Goal: Task Accomplishment & Management: Manage account settings

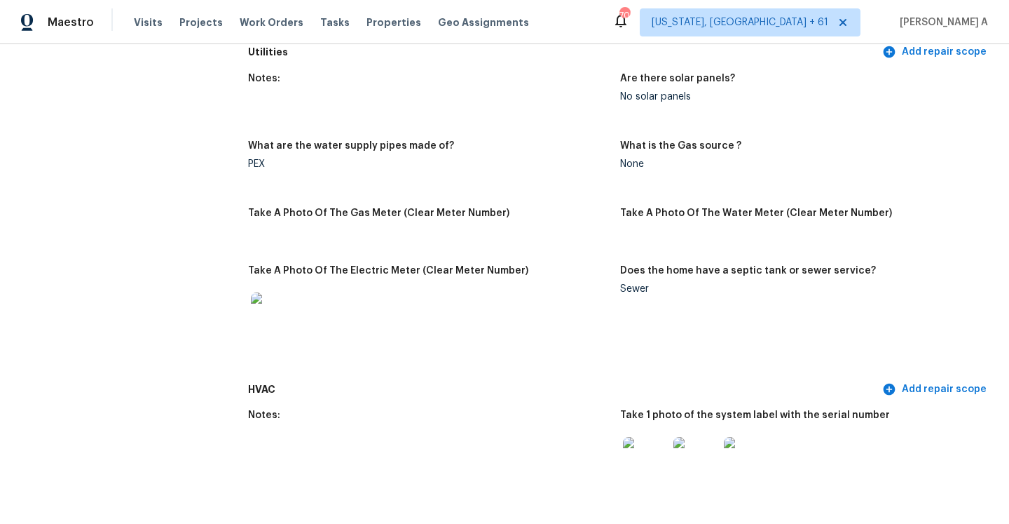
scroll to position [1075, 0]
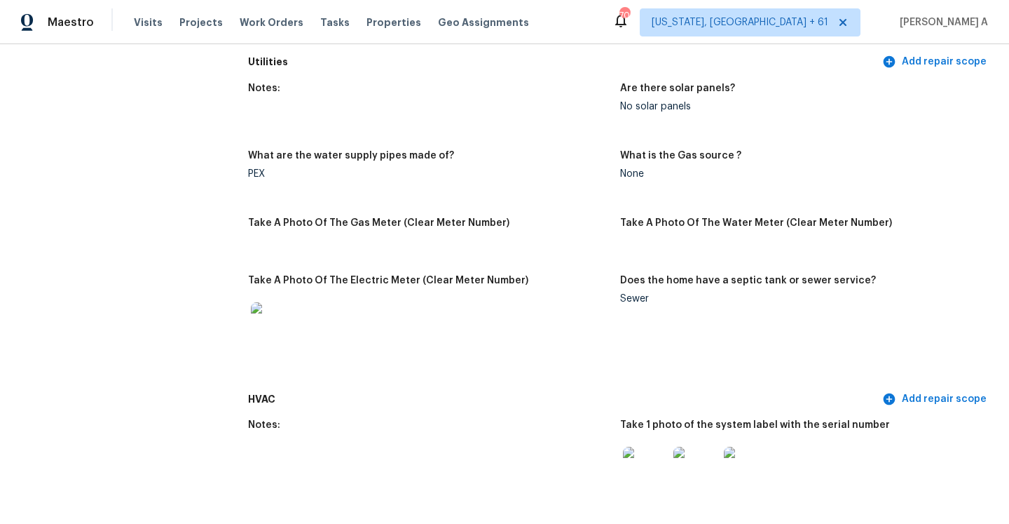
click at [629, 169] on div "None" at bounding box center [800, 174] width 361 height 10
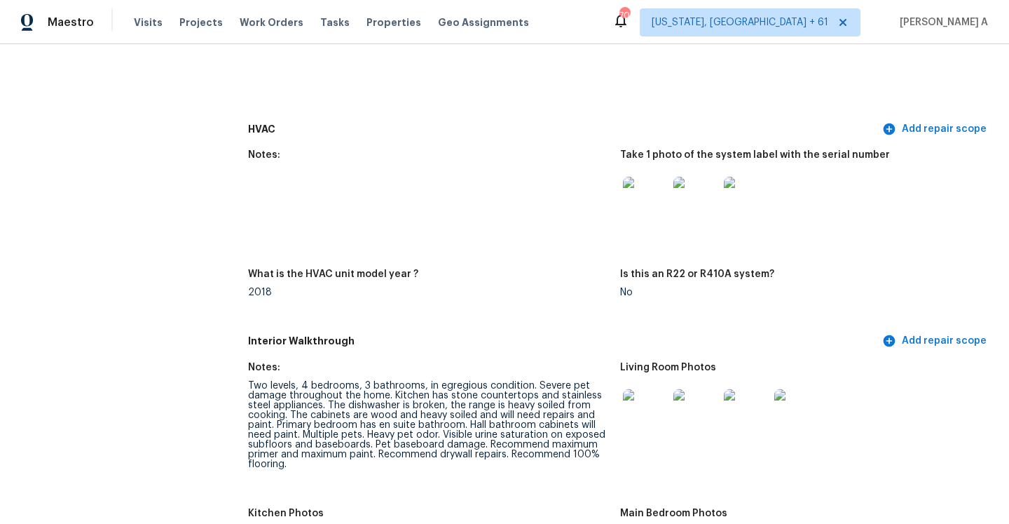
scroll to position [1386, 0]
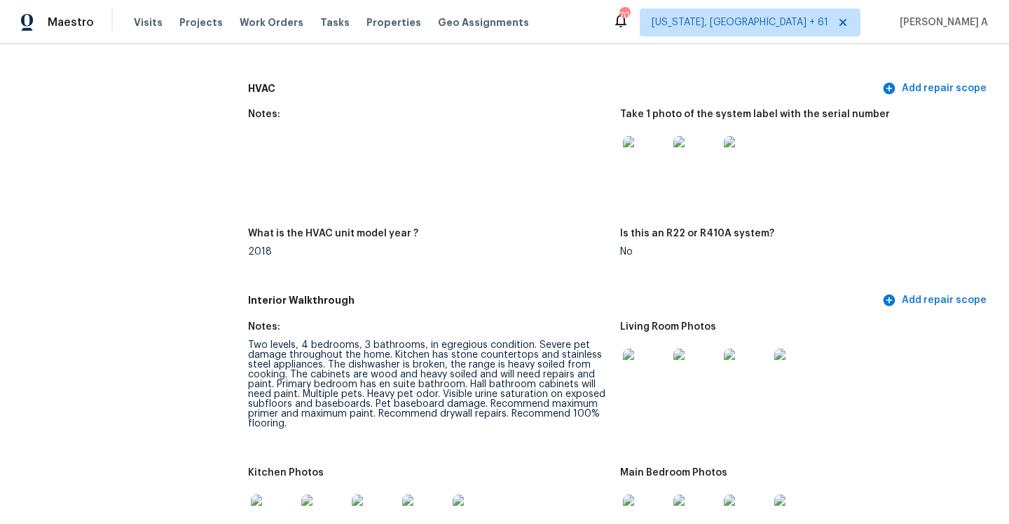
click at [522, 355] on div "Two levels, 4 bedrooms, 3 bathrooms, in egregious condition. Severe pet damage …" at bounding box center [428, 384] width 361 height 88
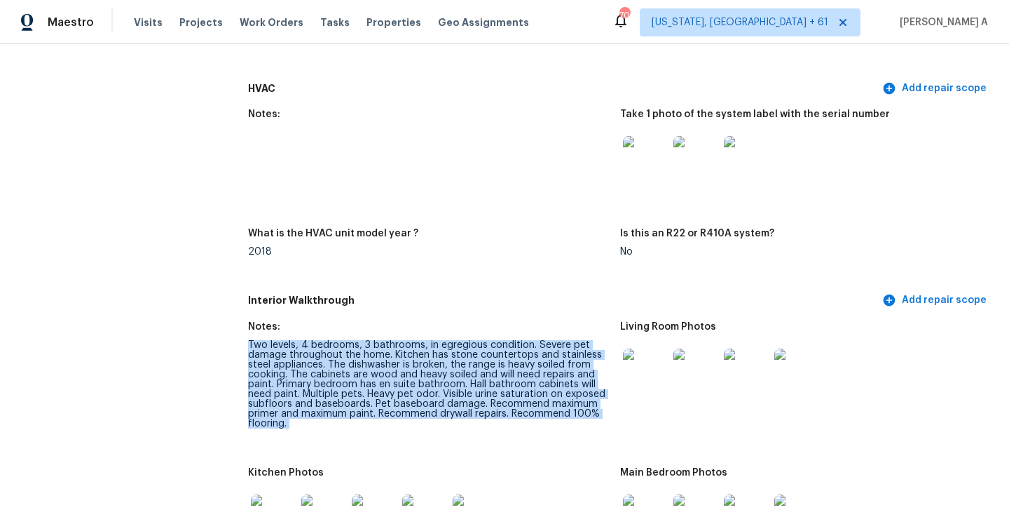
click at [522, 355] on div "Two levels, 4 bedrooms, 3 bathrooms, in egregious condition. Severe pet damage …" at bounding box center [428, 384] width 361 height 88
click at [327, 341] on div "Two levels, 4 bedrooms, 3 bathrooms, in egregious condition. Severe pet damage …" at bounding box center [428, 384] width 361 height 88
drag, startPoint x: 299, startPoint y: 334, endPoint x: 428, endPoint y: 409, distance: 148.6
click at [428, 409] on div "Two levels, 4 bedrooms, 3 bathrooms, in egregious condition. Severe pet damage …" at bounding box center [428, 384] width 361 height 88
click at [442, 402] on div "Two levels, 4 bedrooms, 3 bathrooms, in egregious condition. Severe pet damage …" at bounding box center [428, 384] width 361 height 88
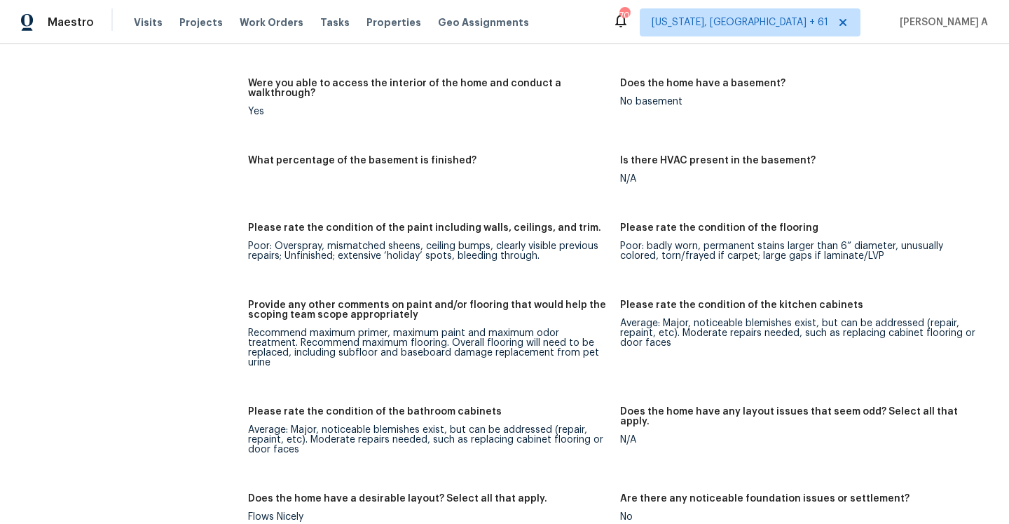
scroll to position [2015, 0]
click at [391, 222] on h5 "Please rate the condition of the paint including walls, ceilings, and trim." at bounding box center [424, 227] width 353 height 10
click at [258, 240] on div "Poor: Overspray, mismatched sheens, ceiling bumps, clearly visible previous rep…" at bounding box center [428, 250] width 361 height 20
click at [689, 222] on div "Please rate the condition of the flooring" at bounding box center [800, 231] width 361 height 18
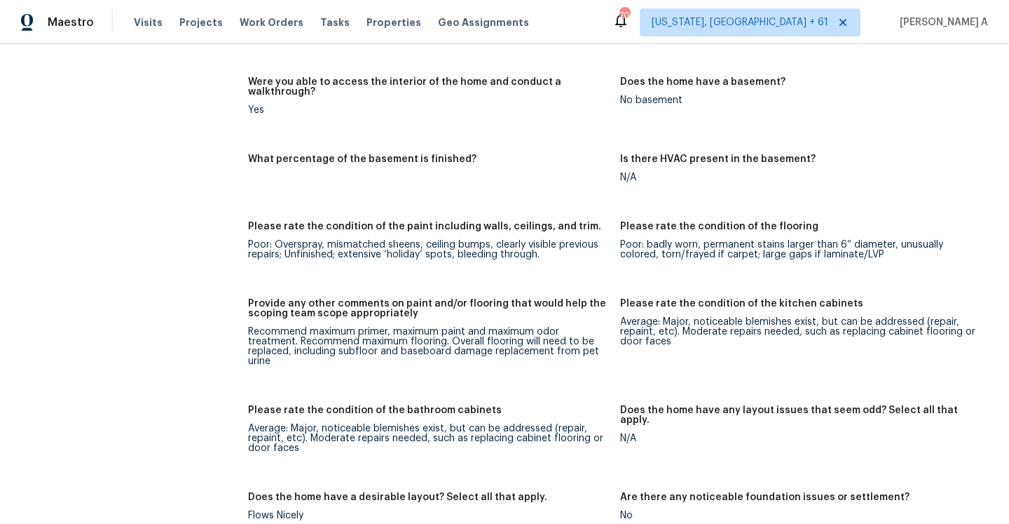
click at [631, 240] on div "Poor: badly worn, permanent stains larger than 6” diameter, unusually colored, …" at bounding box center [800, 250] width 361 height 20
drag, startPoint x: 308, startPoint y: 313, endPoint x: 388, endPoint y: 315, distance: 79.2
click at [388, 327] on div "Recommend maximum primer, maximum paint and maximum odor treatment. Recommend m…" at bounding box center [428, 346] width 361 height 39
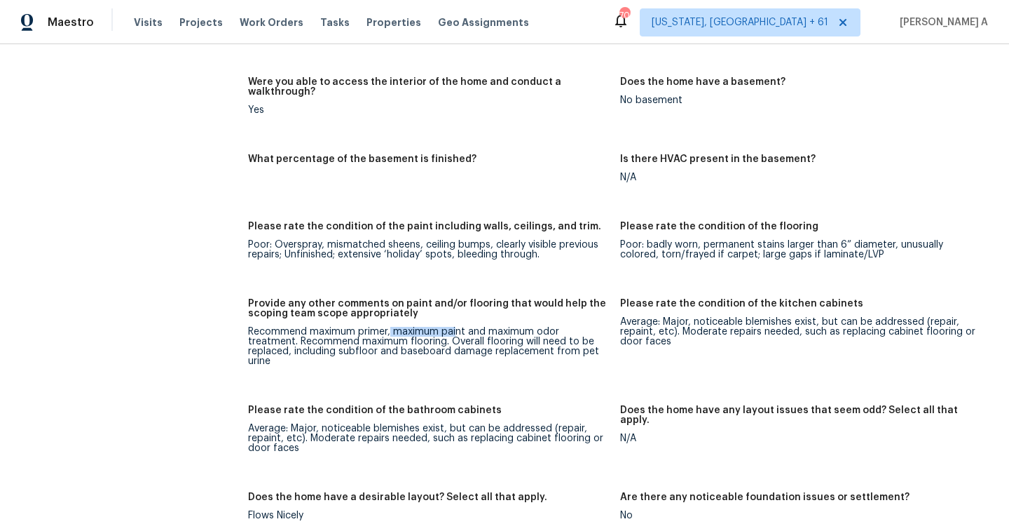
drag, startPoint x: 390, startPoint y: 315, endPoint x: 456, endPoint y: 315, distance: 66.6
click at [456, 327] on div "Recommend maximum primer, maximum paint and maximum odor treatment. Recommend m…" at bounding box center [428, 346] width 361 height 39
click at [490, 327] on div "Recommend maximum primer, maximum paint and maximum odor treatment. Recommend m…" at bounding box center [428, 346] width 361 height 39
drag, startPoint x: 482, startPoint y: 312, endPoint x: 604, endPoint y: 311, distance: 121.3
click at [603, 327] on div "Recommend maximum primer, maximum paint and maximum odor treatment. Recommend m…" at bounding box center [428, 346] width 361 height 39
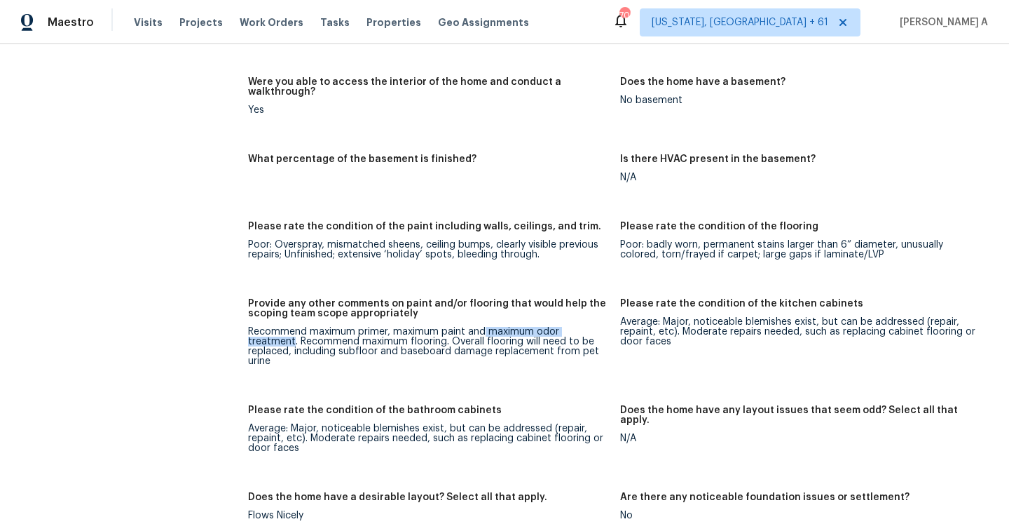
click at [604, 327] on div "Recommend maximum primer, maximum paint and maximum odor treatment. Recommend m…" at bounding box center [428, 346] width 361 height 39
click at [528, 327] on div "Recommend maximum primer, maximum paint and maximum odor treatment. Recommend m…" at bounding box center [428, 346] width 361 height 39
click at [638, 317] on div "Average: Major, noticeable blemishes exist, but can be addressed (repair, repai…" at bounding box center [800, 331] width 361 height 29
click at [672, 317] on div "Average: Major, noticeable blemishes exist, but can be addressed (repair, repai…" at bounding box center [800, 331] width 361 height 29
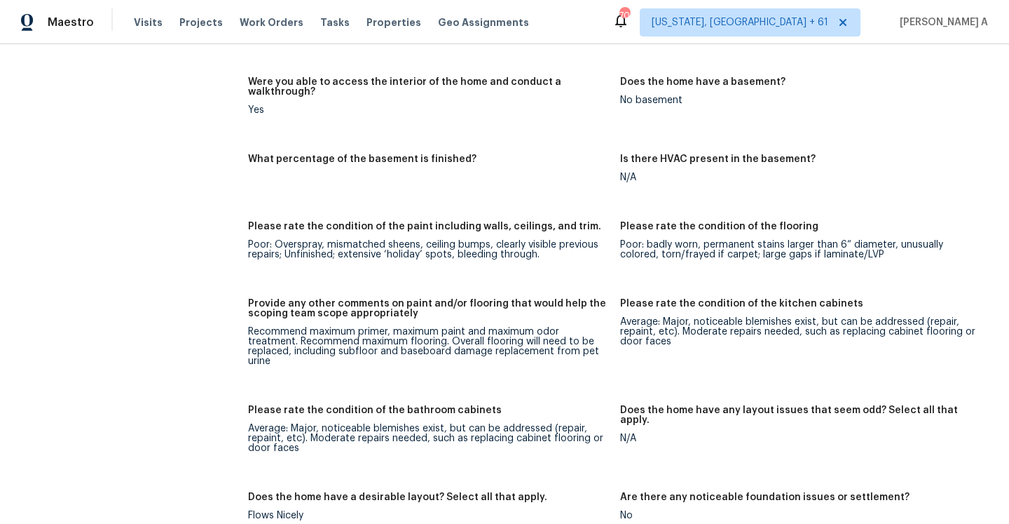
click at [667, 317] on div "Average: Major, noticeable blemishes exist, but can be addressed (repair, repai…" at bounding box center [800, 331] width 361 height 29
drag, startPoint x: 667, startPoint y: 307, endPoint x: 675, endPoint y: 313, distance: 10.5
click at [675, 317] on div "Average: Major, noticeable blemishes exist, but can be addressed (repair, repai…" at bounding box center [800, 331] width 361 height 29
click at [642, 317] on div "Average: Major, noticeable blemishes exist, but can be addressed (repair, repai…" at bounding box center [800, 331] width 361 height 29
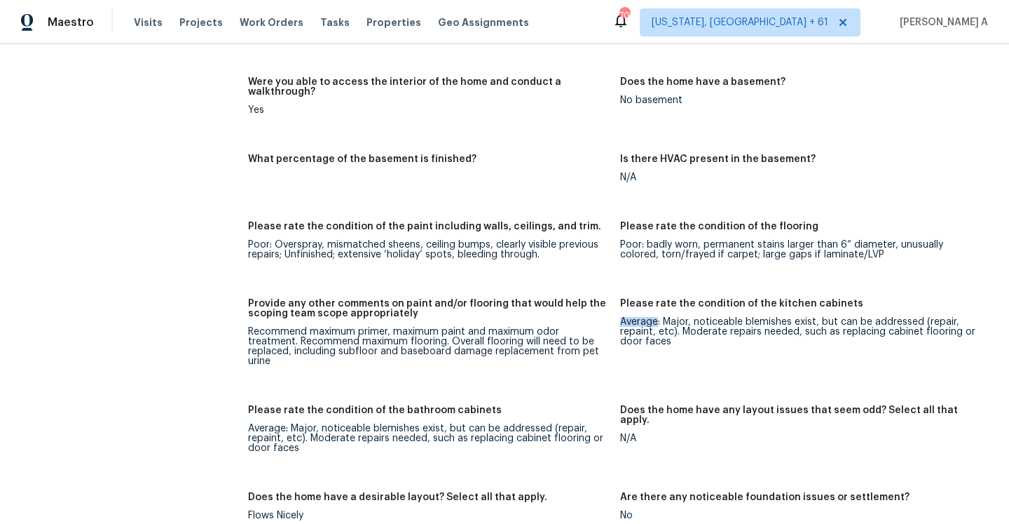
click at [642, 317] on div "Average: Major, noticeable blemishes exist, but can be addressed (repair, repai…" at bounding box center [800, 331] width 361 height 29
click at [648, 317] on div "Average: Major, noticeable blemishes exist, but can be addressed (repair, repai…" at bounding box center [800, 331] width 361 height 29
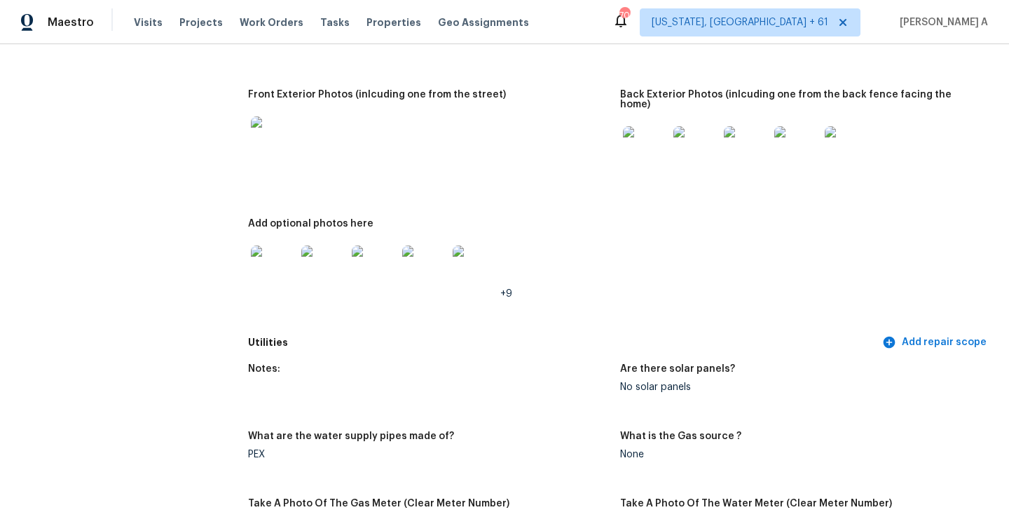
scroll to position [840, 0]
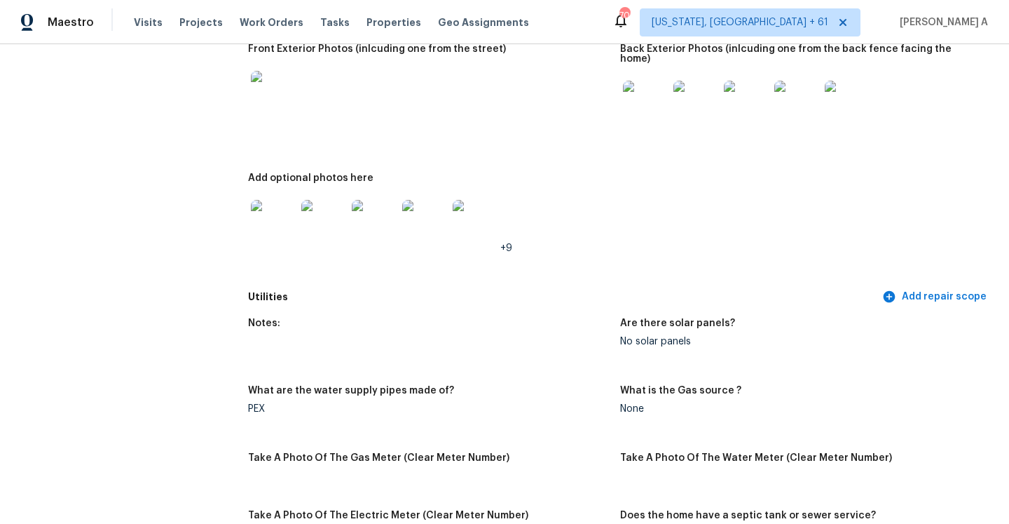
click at [632, 407] on figure "What is the Gas source ? None" at bounding box center [806, 411] width 372 height 50
click at [631, 404] on div "None" at bounding box center [800, 409] width 361 height 10
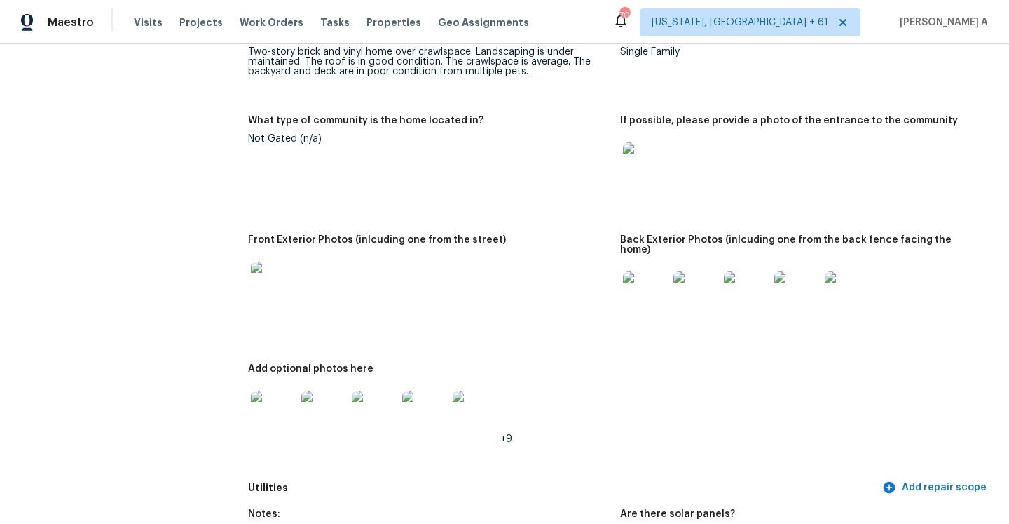
scroll to position [639, 0]
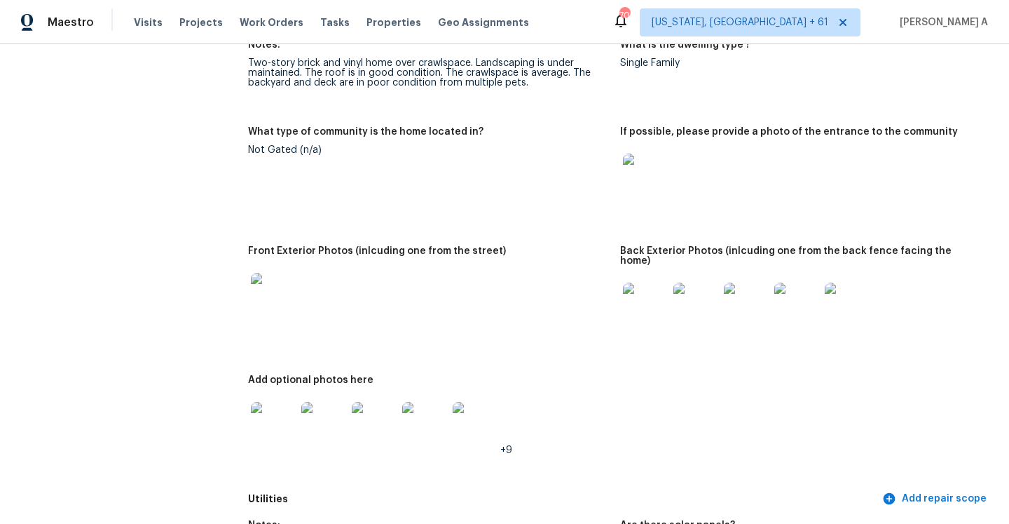
click at [643, 301] on img at bounding box center [645, 304] width 45 height 45
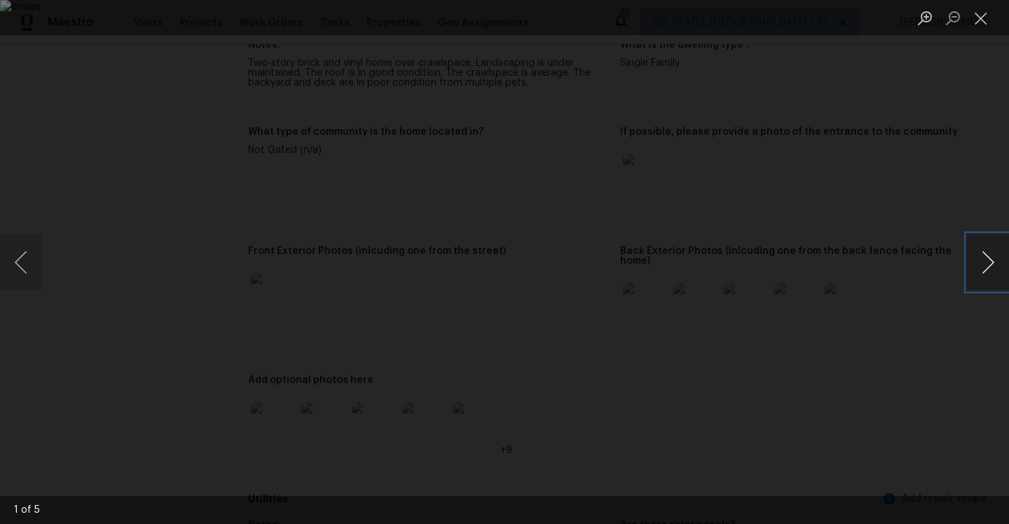
click at [981, 265] on button "Next image" at bounding box center [988, 262] width 42 height 56
click at [28, 260] on button "Previous image" at bounding box center [21, 262] width 42 height 56
click at [985, 273] on button "Next image" at bounding box center [988, 262] width 42 height 56
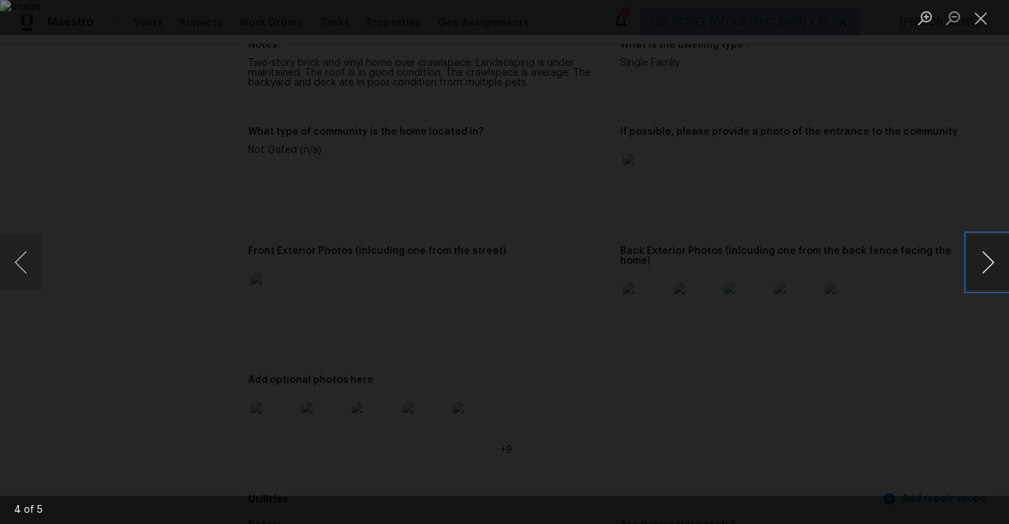
click at [985, 273] on button "Next image" at bounding box center [988, 262] width 42 height 56
click at [979, 23] on button "Close lightbox" at bounding box center [981, 18] width 28 height 25
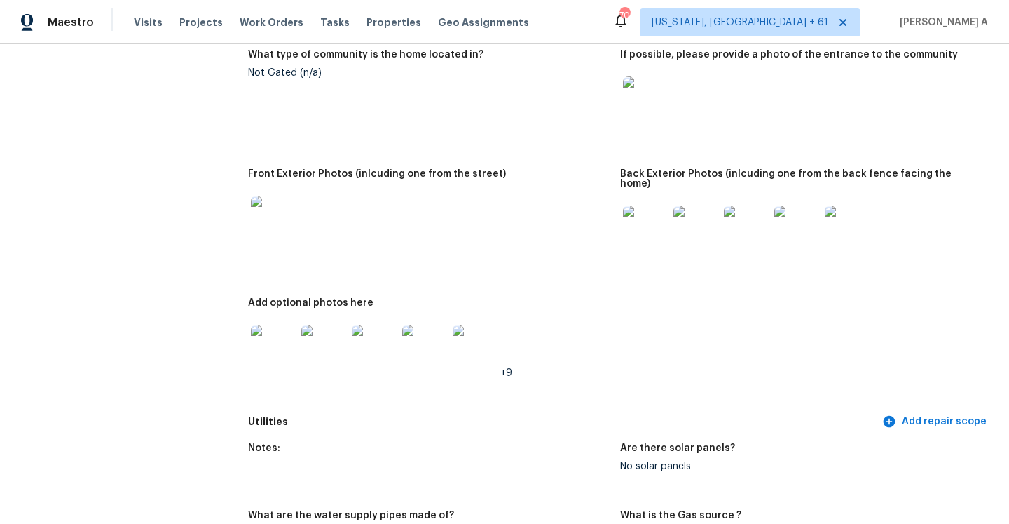
scroll to position [728, 0]
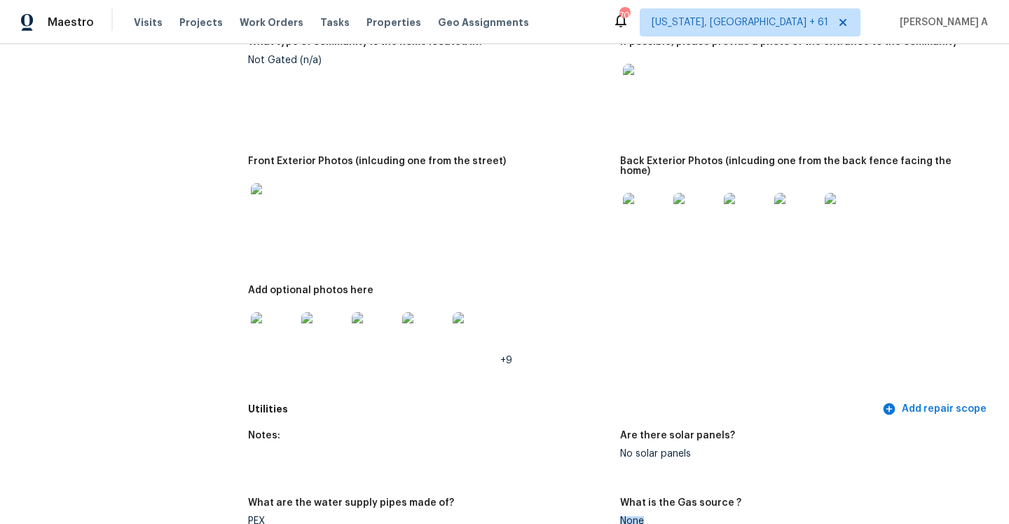
click at [261, 216] on img at bounding box center [273, 205] width 45 height 45
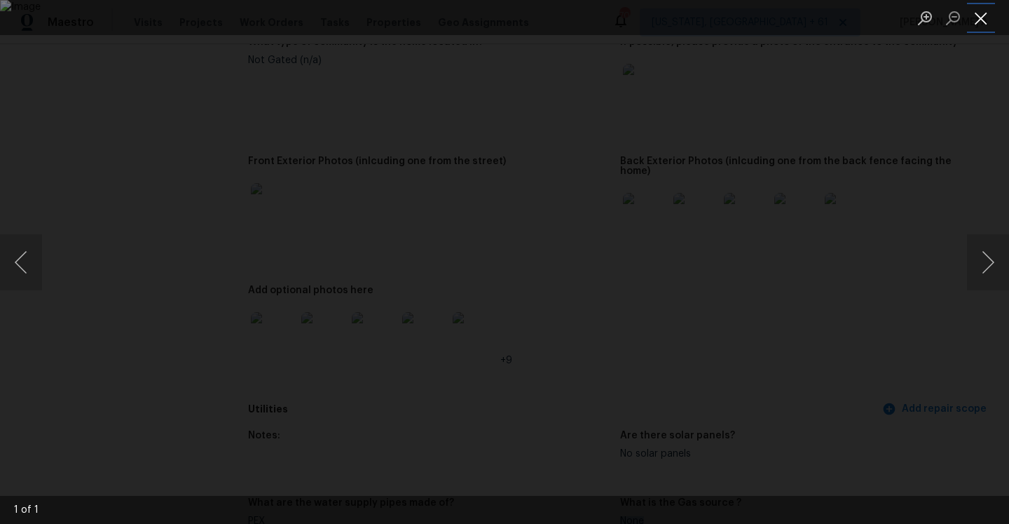
click at [979, 15] on button "Close lightbox" at bounding box center [981, 18] width 28 height 25
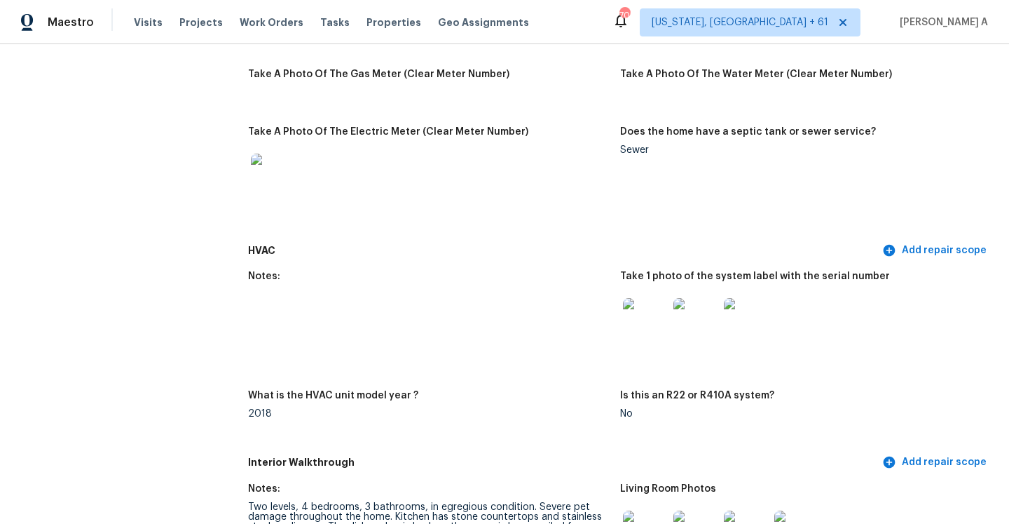
scroll to position [1225, 0]
click at [630, 315] on img at bounding box center [645, 319] width 45 height 45
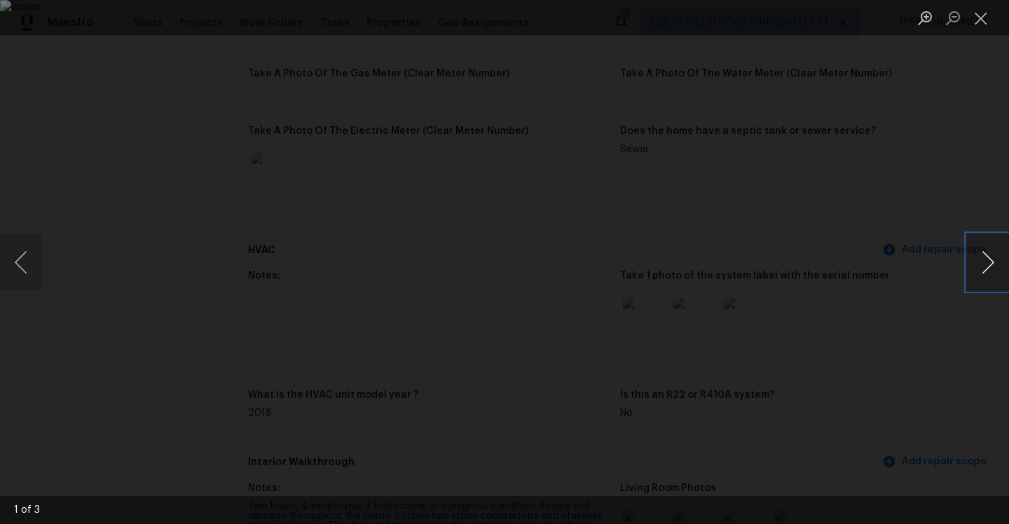
click at [993, 259] on button "Next image" at bounding box center [988, 262] width 42 height 56
click at [982, 19] on button "Close lightbox" at bounding box center [981, 18] width 28 height 25
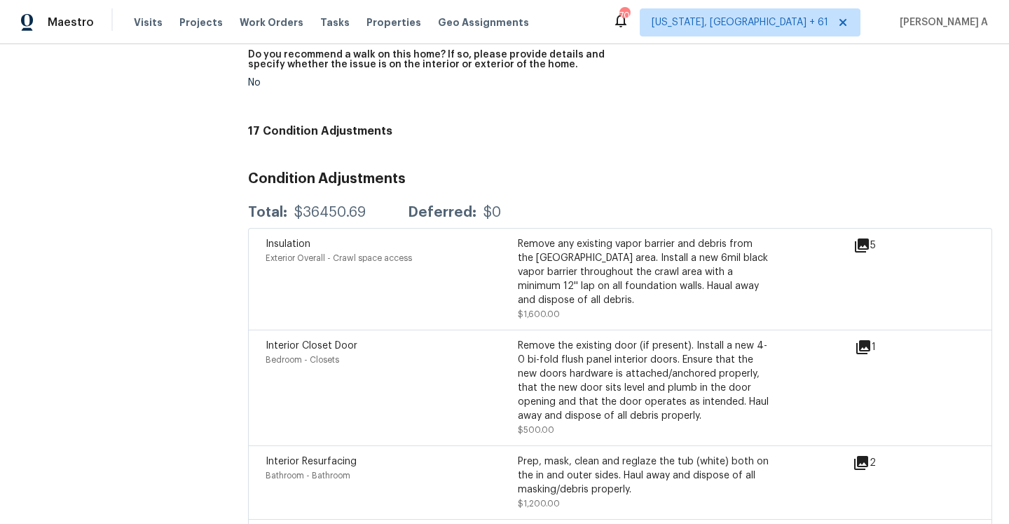
scroll to position [3423, 0]
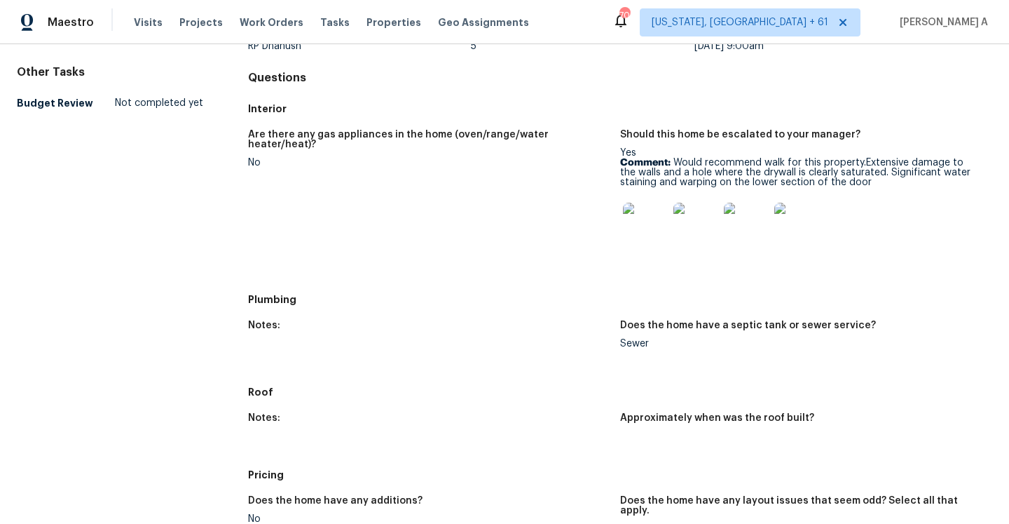
scroll to position [136, 0]
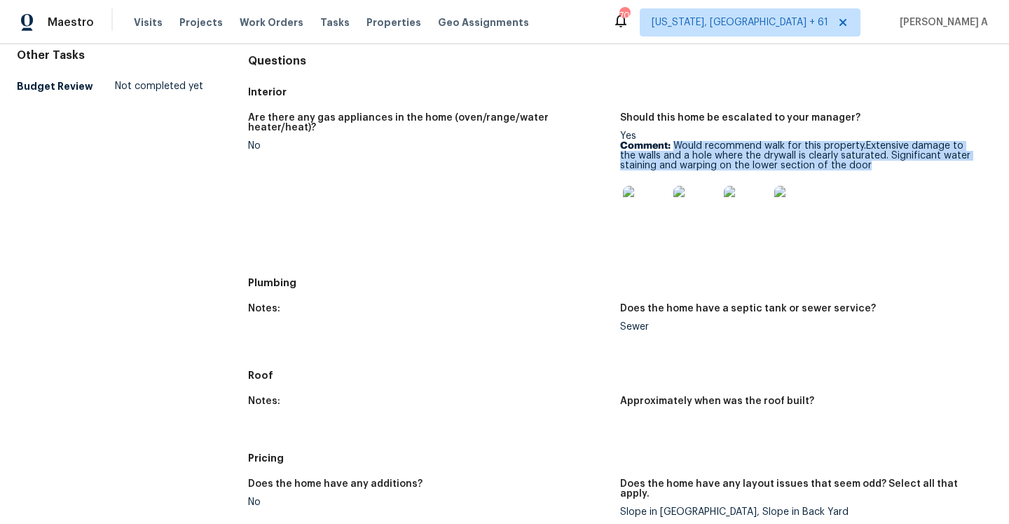
drag, startPoint x: 674, startPoint y: 143, endPoint x: 876, endPoint y: 164, distance: 203.0
click at [876, 164] on p "Comment: Would recommend walk for this property.Extensive damage to the walls a…" at bounding box center [800, 155] width 361 height 29
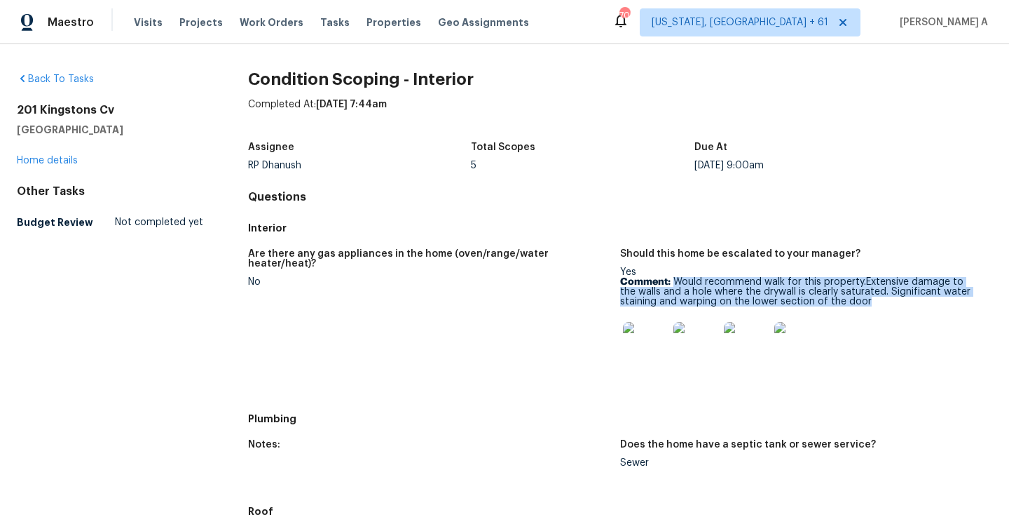
scroll to position [90, 0]
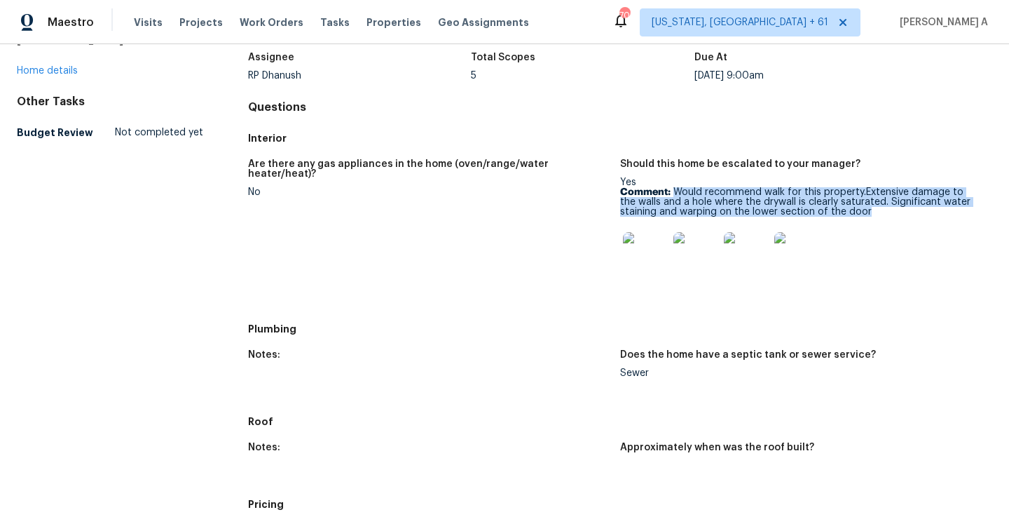
click at [686, 198] on p "Comment: Would recommend walk for this property.Extensive damage to the walls a…" at bounding box center [800, 201] width 361 height 29
drag, startPoint x: 673, startPoint y: 196, endPoint x: 884, endPoint y: 217, distance: 212.0
click at [884, 217] on div "Yes Comment: Would recommend walk for this property.Extensive damage to the wal…" at bounding box center [800, 231] width 361 height 108
click at [789, 198] on p "Comment: Would recommend walk for this property.Extensive damage to the walls a…" at bounding box center [800, 201] width 361 height 29
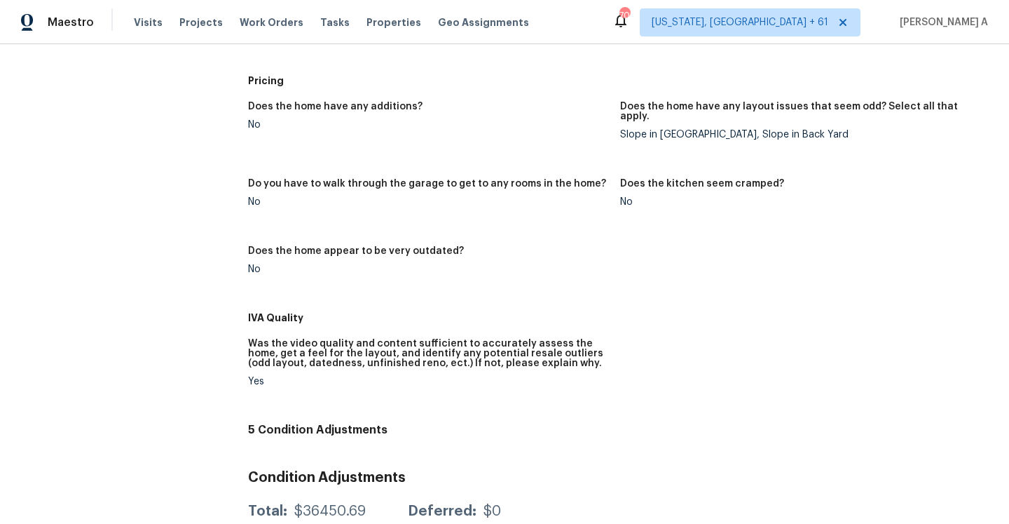
scroll to position [0, 0]
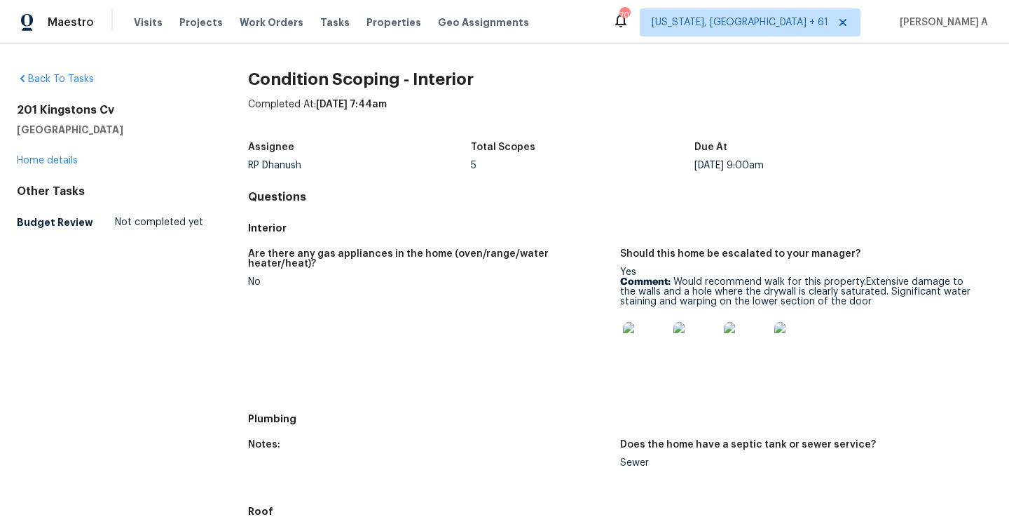
click at [281, 158] on div "Assignee" at bounding box center [360, 151] width 224 height 18
click at [281, 169] on div "RP Dhanush" at bounding box center [360, 166] width 224 height 10
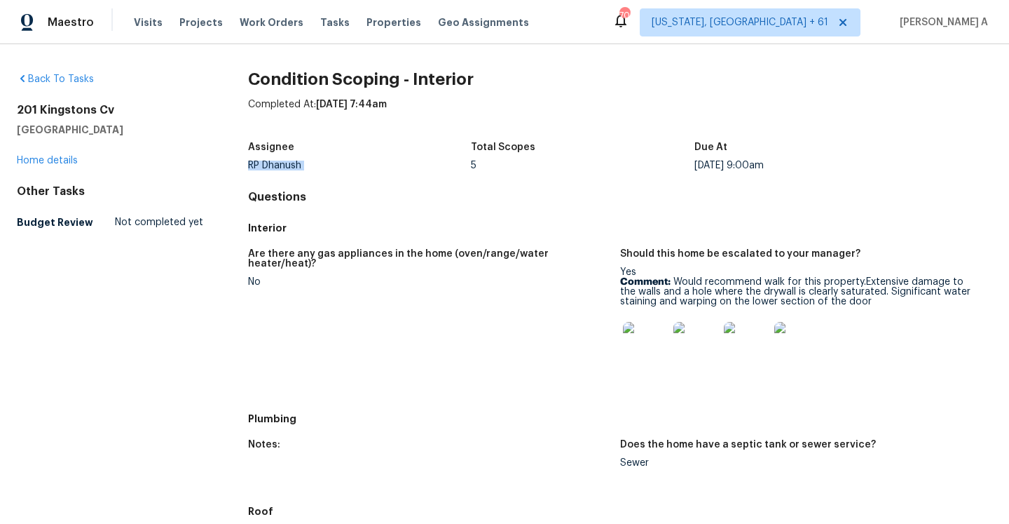
click at [281, 169] on div "RP Dhanush" at bounding box center [360, 166] width 224 height 10
click at [458, 285] on figure "Are there any gas appliances in the home (oven/range/water heater/heat)? No" at bounding box center [434, 323] width 372 height 149
click at [71, 163] on link "Home details" at bounding box center [47, 161] width 61 height 10
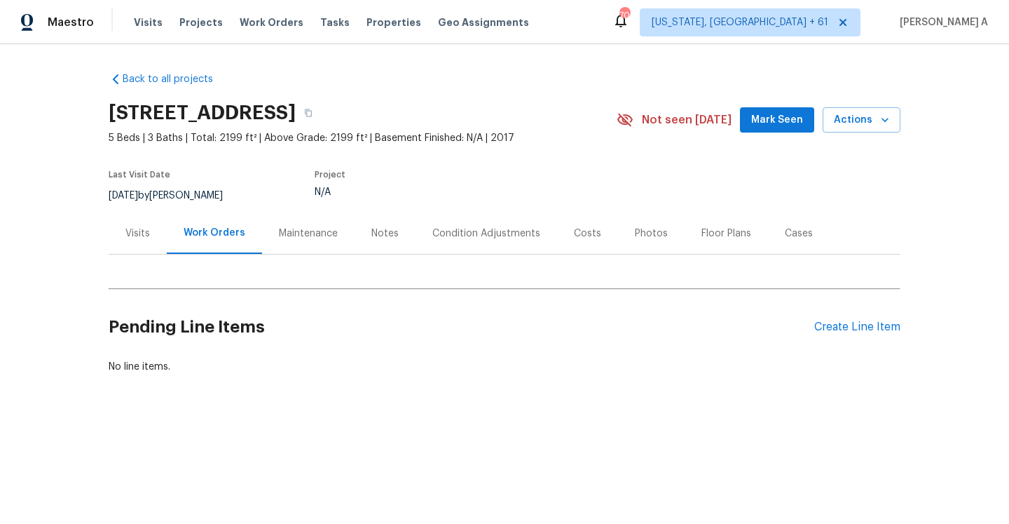
click at [139, 236] on div "Visits" at bounding box center [137, 233] width 25 height 14
